Goal: Feedback & Contribution: Submit feedback/report problem

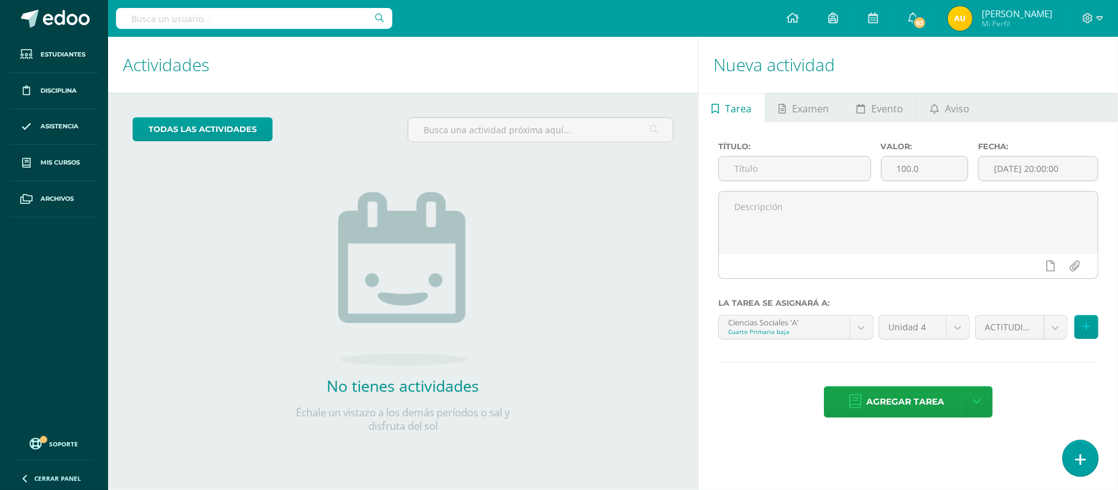
click at [1074, 459] on link at bounding box center [1080, 458] width 35 height 36
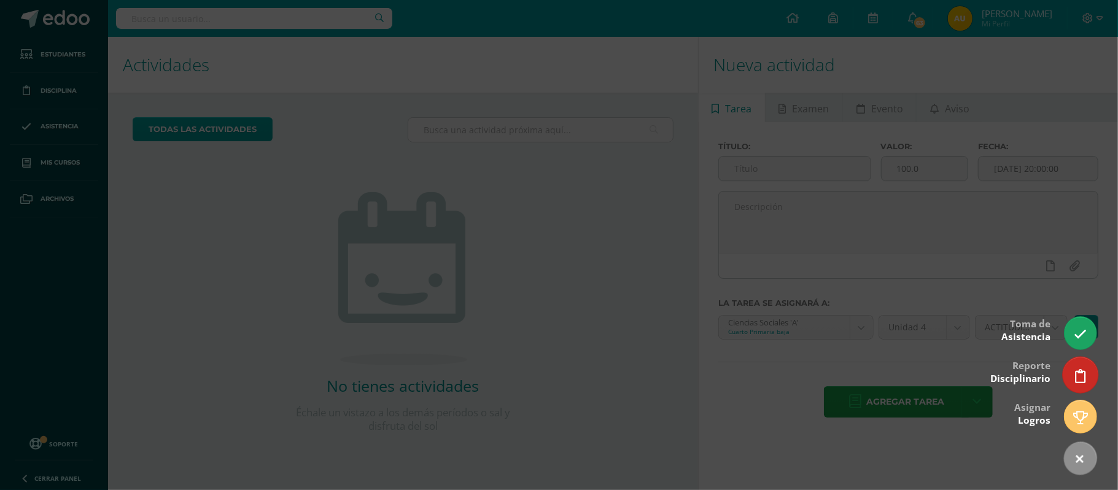
click at [1082, 378] on icon at bounding box center [1080, 376] width 11 height 14
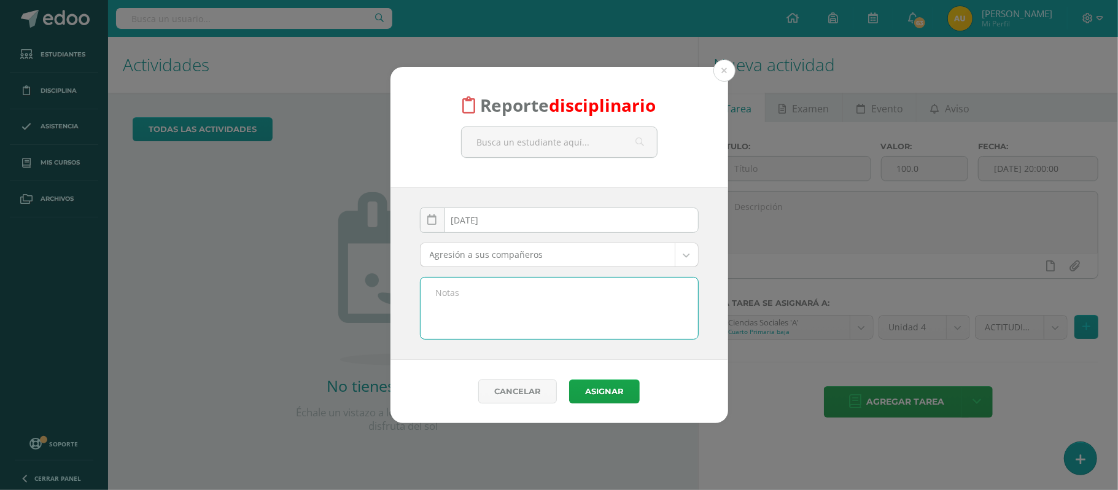
click at [541, 297] on textarea at bounding box center [560, 308] width 278 height 61
type textarea "e"
paste textarea "n la clase de Ciencias Sociales, el estudiante interrumpió de manera constante …"
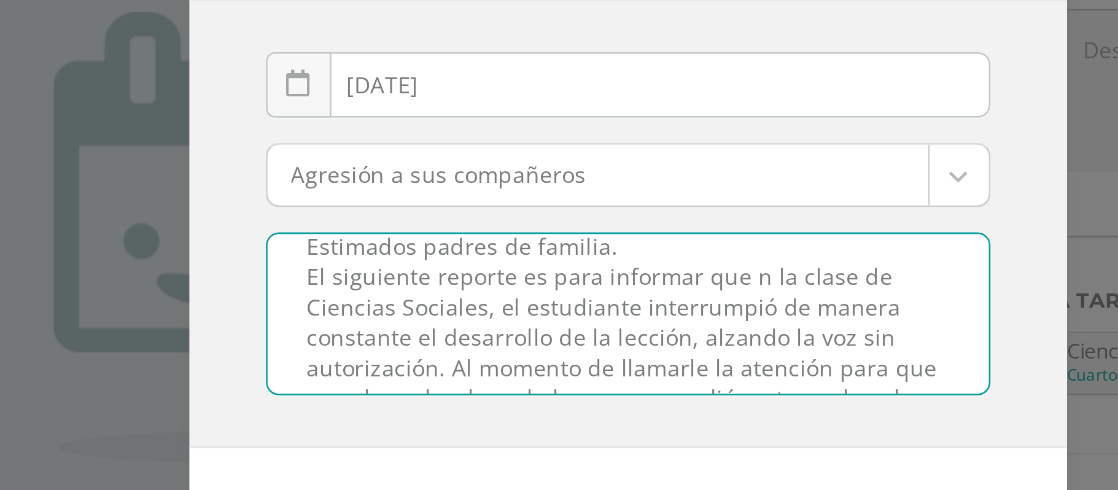
scroll to position [18, 0]
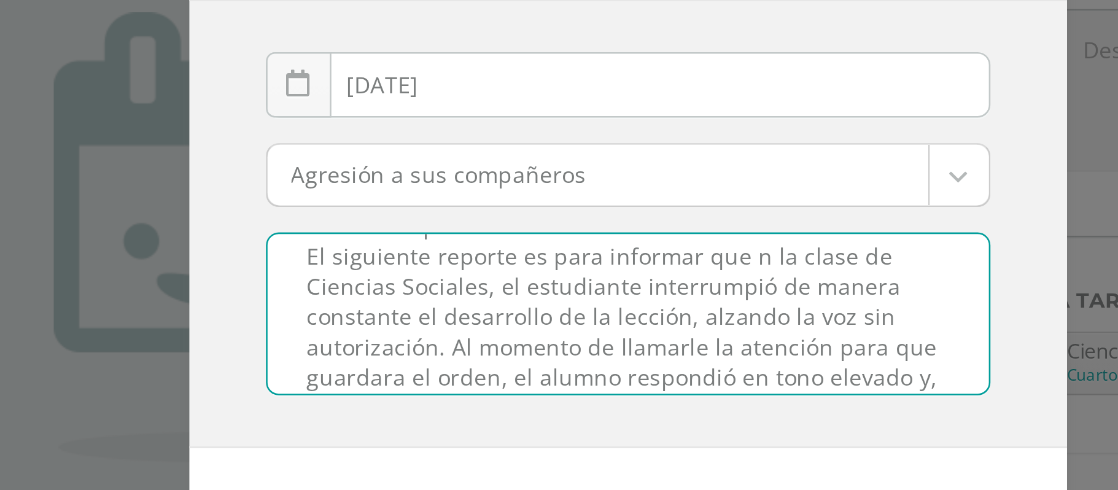
click at [602, 285] on textarea "Estimados padres de familia. El siguiente reporte es para informar que n la cla…" at bounding box center [560, 308] width 278 height 61
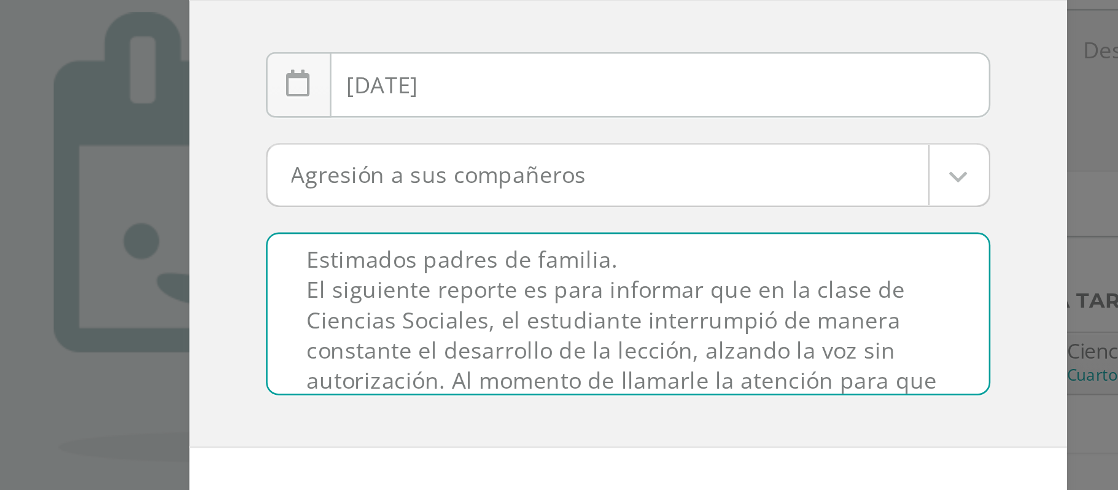
scroll to position [0, 0]
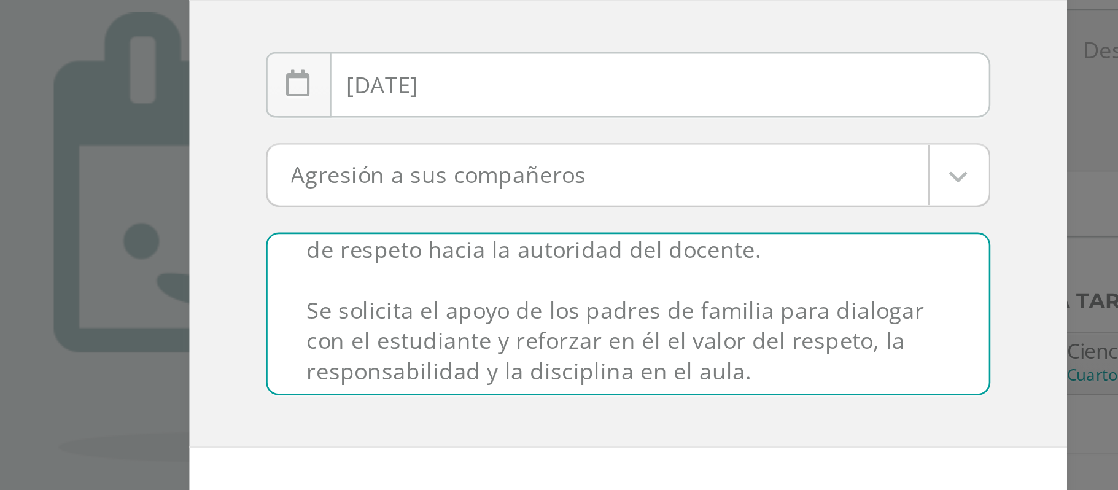
drag, startPoint x: 579, startPoint y: 292, endPoint x: 556, endPoint y: 309, distance: 29.0
click at [556, 309] on textarea "Estimados padres de familia. El siguiente reporte es para informar que en la cl…" at bounding box center [560, 308] width 278 height 61
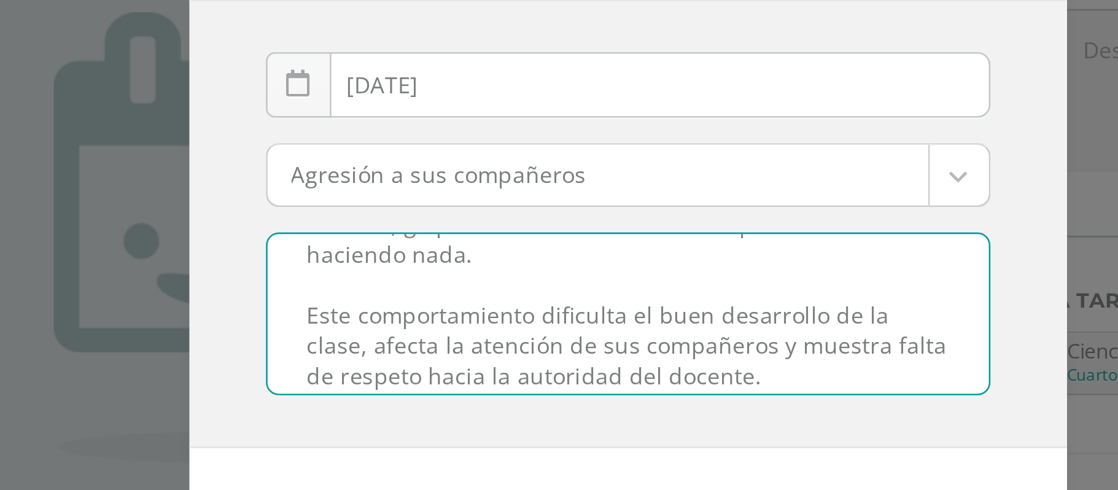
scroll to position [31, 0]
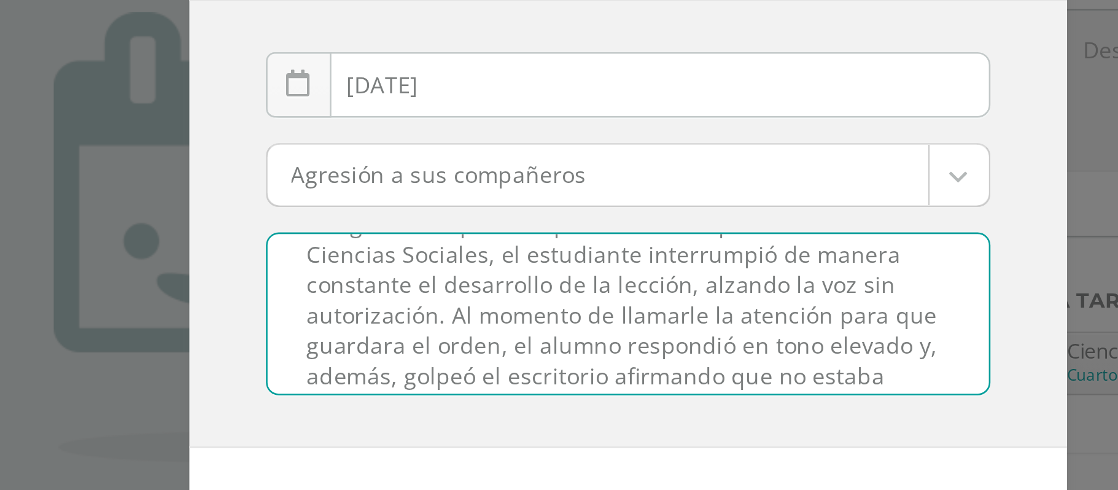
click at [578, 297] on textarea "Estimados padres de familia. El siguiente reporte es para informar que en la cl…" at bounding box center [560, 308] width 278 height 61
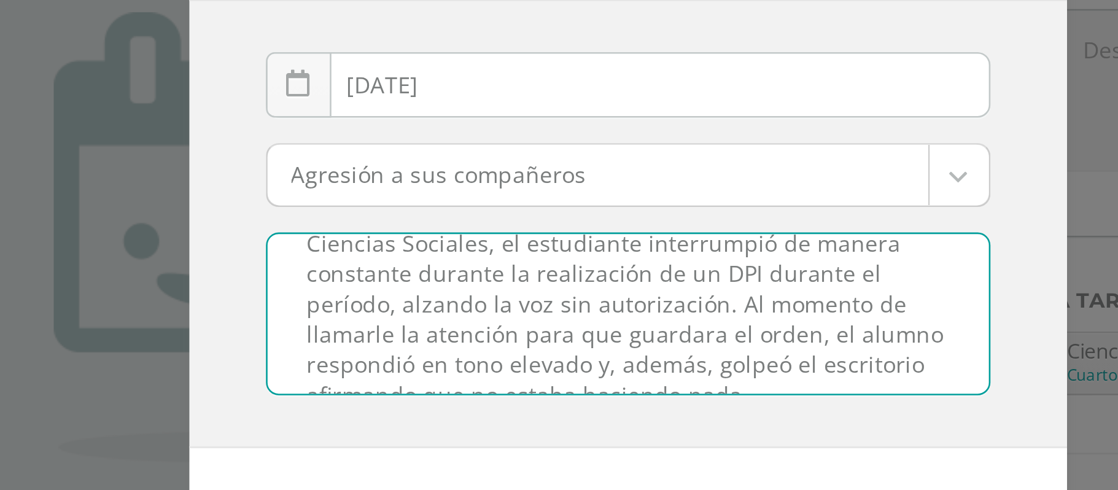
scroll to position [37, 0]
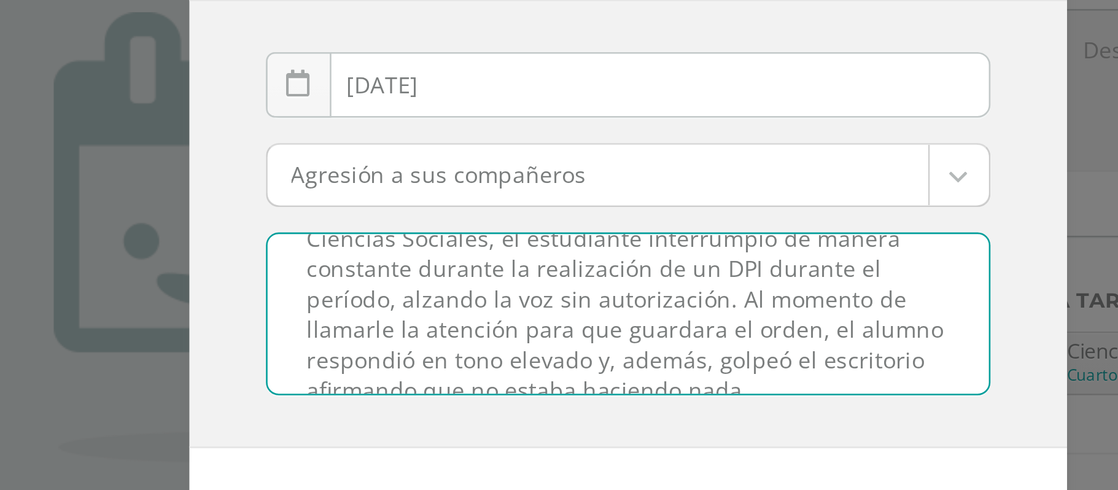
click at [593, 303] on textarea "Estimados padres de familia. El siguiente reporte es para informar que en la cl…" at bounding box center [560, 308] width 278 height 61
drag, startPoint x: 593, startPoint y: 303, endPoint x: 531, endPoint y: 302, distance: 62.0
click at [531, 302] on textarea "Estimados padres de familia. El siguiente reporte es para informar que en la cl…" at bounding box center [560, 308] width 278 height 61
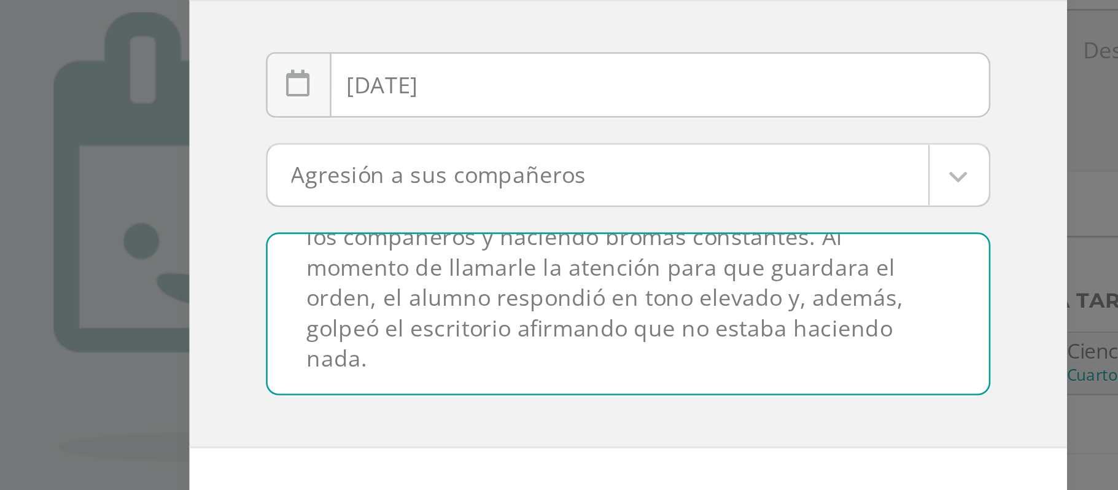
scroll to position [74, 0]
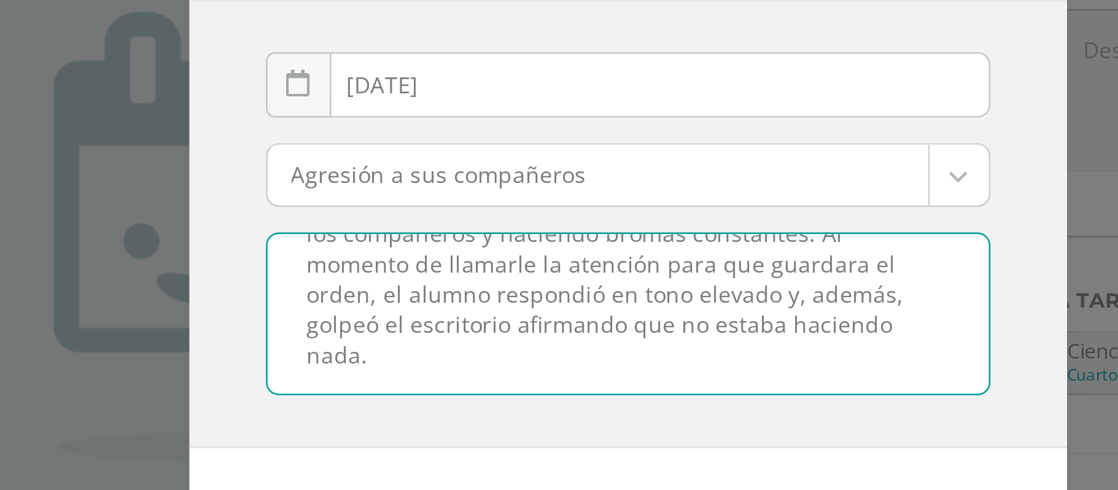
type textarea "Estimados padres de familia. El siguiente reporte es para informar que en la cl…"
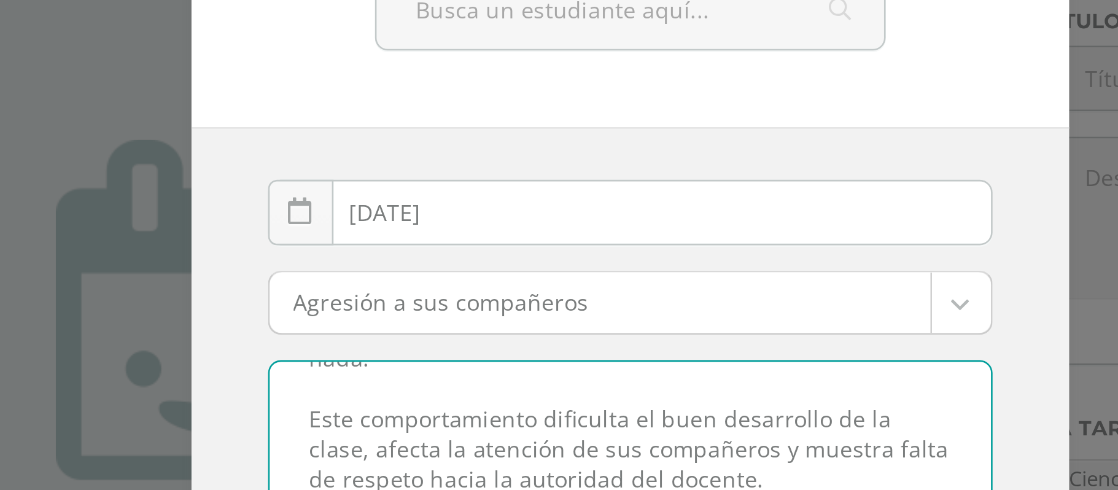
scroll to position [109, 0]
